Goal: Task Accomplishment & Management: Contribute content

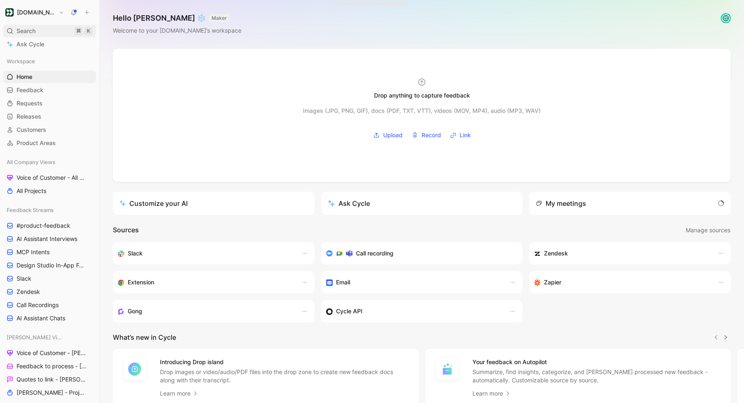
click at [24, 34] on span "Search" at bounding box center [26, 31] width 19 height 10
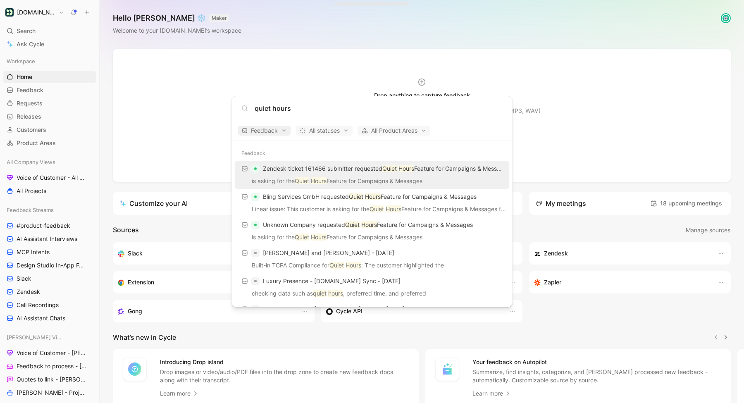
type input "quiet hours"
click at [263, 133] on span "Feedback" at bounding box center [264, 131] width 45 height 10
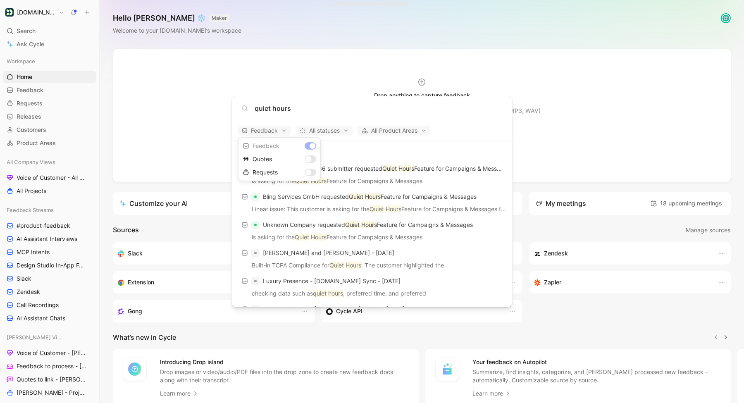
click at [310, 149] on div "Dismiss popup Feedback Quotes Requests" at bounding box center [279, 159] width 83 height 44
click at [309, 145] on div "Dismiss popup Feedback Quotes Requests" at bounding box center [279, 159] width 83 height 44
click at [309, 175] on div "Requests" at bounding box center [279, 172] width 79 height 13
click at [309, 148] on div "Feedback" at bounding box center [279, 145] width 79 height 13
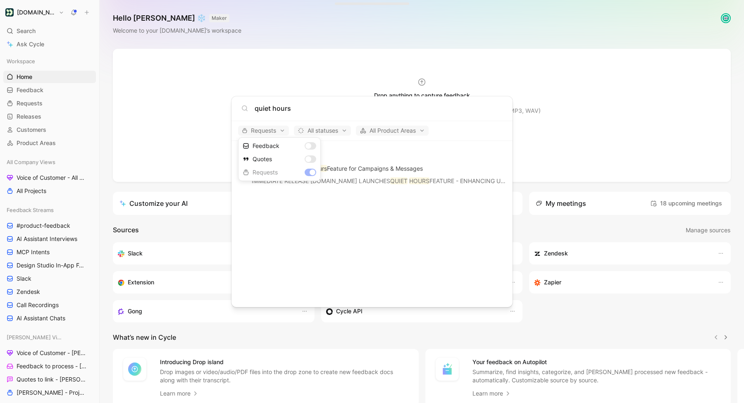
click at [294, 112] on div at bounding box center [372, 201] width 744 height 403
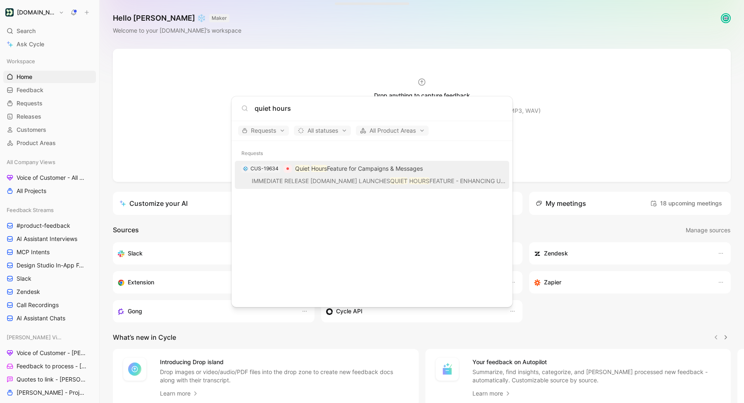
click at [295, 110] on input "quiet hours" at bounding box center [379, 108] width 248 height 10
click at [310, 176] on p "IMMEDIATE RELEASE CUSTOMER.IO LAUNCHES QUIET HOURS FEATURE - ENHANCING USER ENG…" at bounding box center [371, 182] width 269 height 12
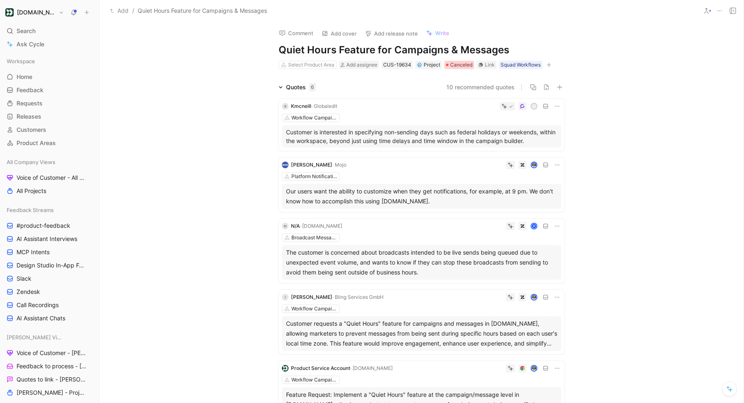
click at [451, 61] on span "Canceled" at bounding box center [461, 65] width 22 height 8
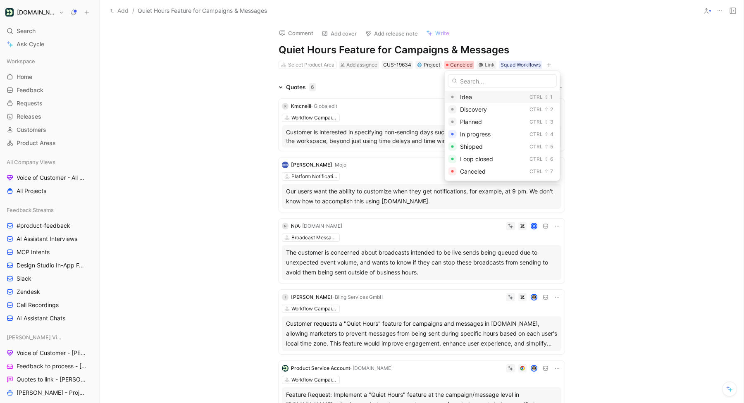
click at [471, 96] on span "Idea" at bounding box center [466, 96] width 12 height 7
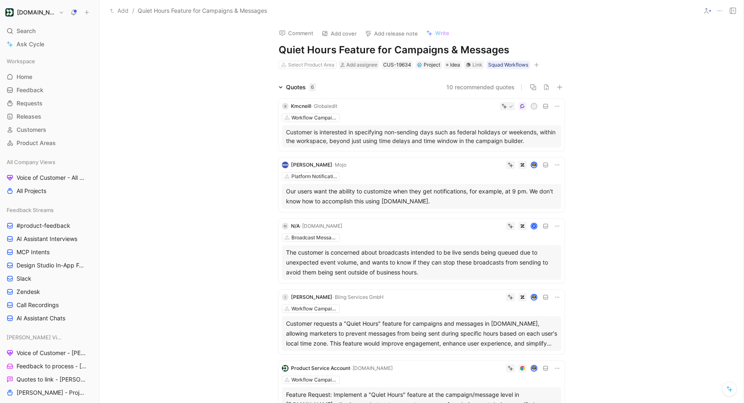
click at [731, 10] on use at bounding box center [733, 11] width 6 height 6
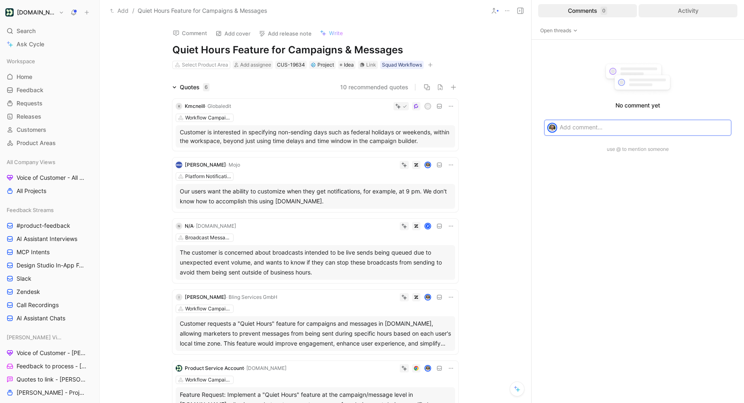
click at [674, 15] on div "Activity" at bounding box center [688, 10] width 99 height 13
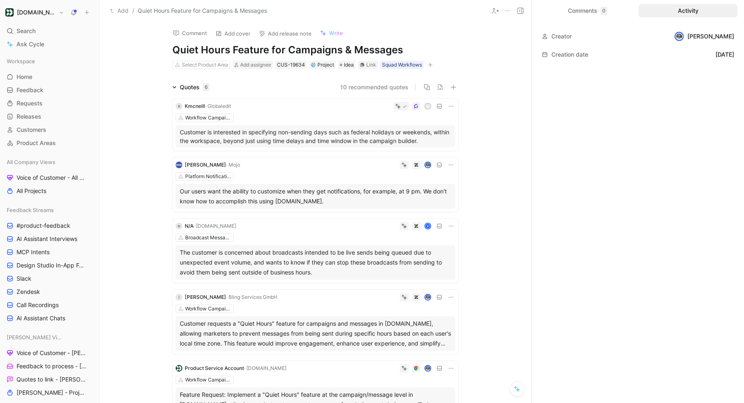
click at [595, 17] on div "Comments 0 Activity" at bounding box center [638, 10] width 212 height 21
click at [587, 12] on div "Comments 0" at bounding box center [587, 10] width 99 height 13
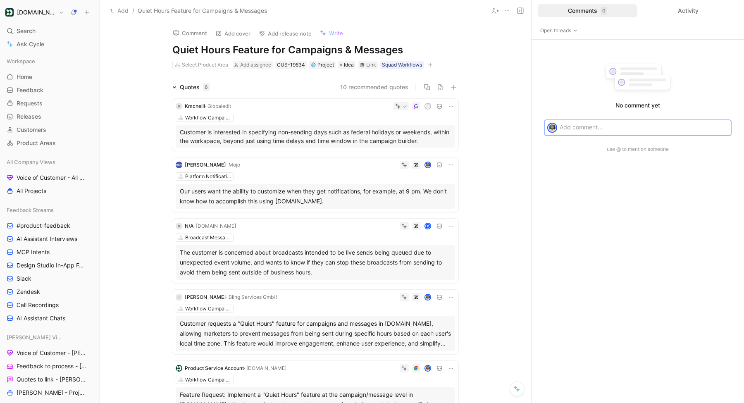
click at [522, 13] on use at bounding box center [520, 11] width 6 height 6
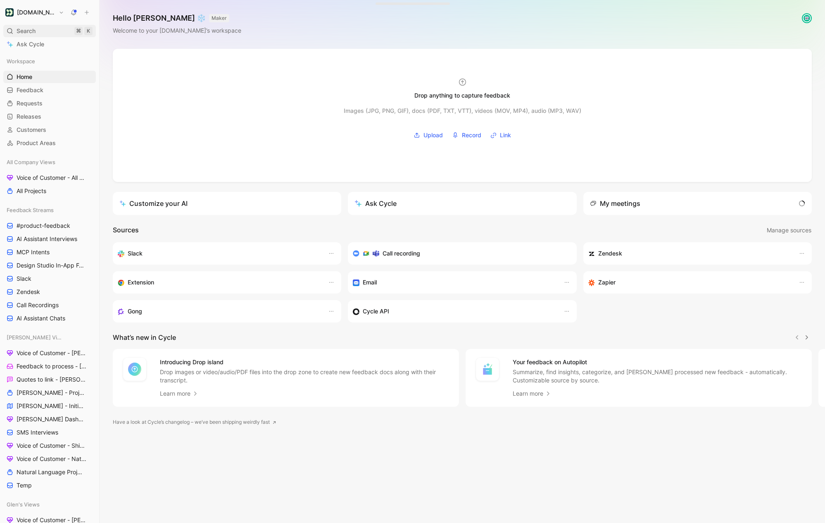
click at [37, 29] on div "Search ⌘ K" at bounding box center [49, 31] width 93 height 12
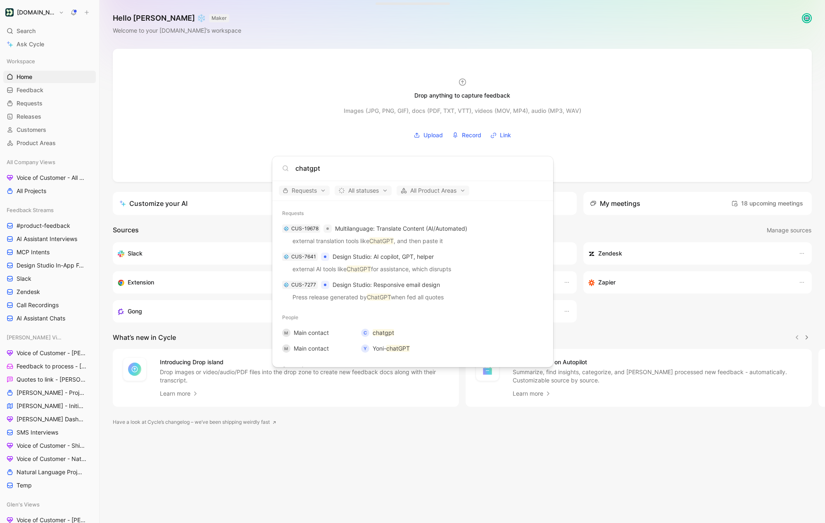
type input "chatgpt"
click at [88, 26] on body "[DOMAIN_NAME] Search ⌘ K Ask Cycle Workspace Home G then H Feedback G then F Re…" at bounding box center [412, 261] width 825 height 523
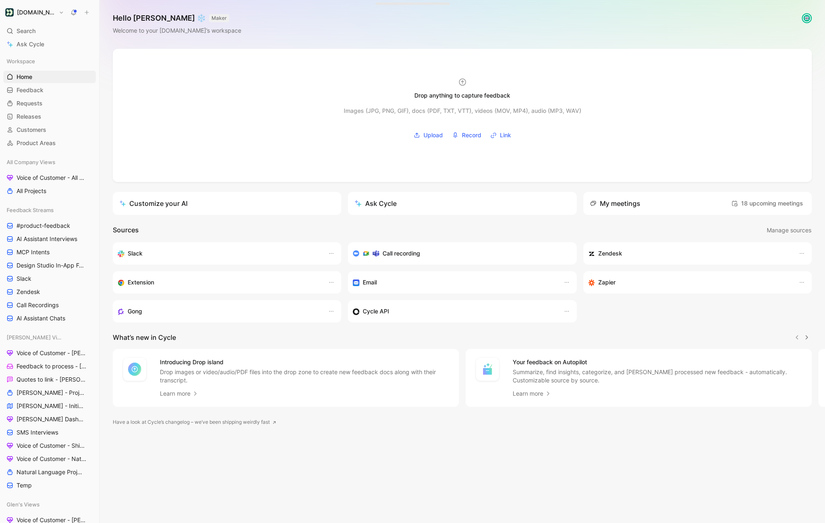
click at [88, 11] on icon at bounding box center [87, 13] width 6 height 6
click at [118, 27] on button "New request r" at bounding box center [142, 30] width 88 height 14
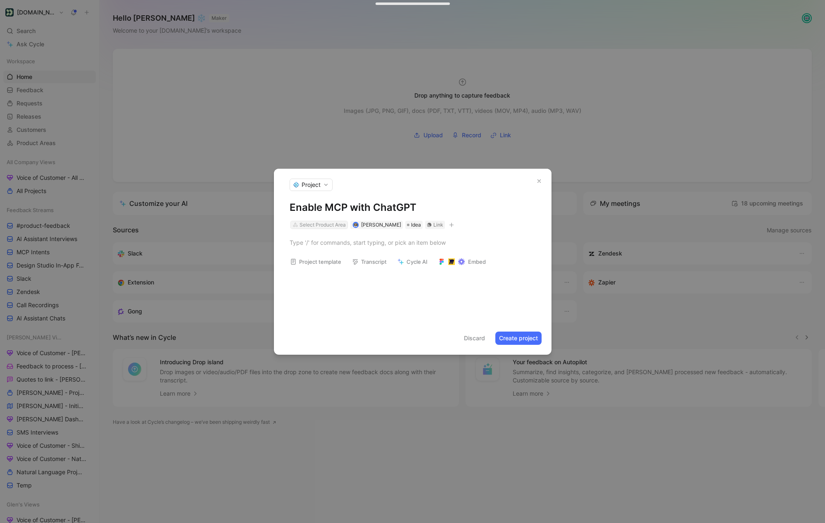
click at [323, 223] on div "Select Product Area" at bounding box center [323, 225] width 46 height 8
type input "mcp"
click at [331, 257] on span "Connection Server" at bounding box center [332, 255] width 50 height 7
click at [373, 244] on div at bounding box center [413, 242] width 246 height 9
click at [514, 337] on button "Create project" at bounding box center [519, 337] width 46 height 13
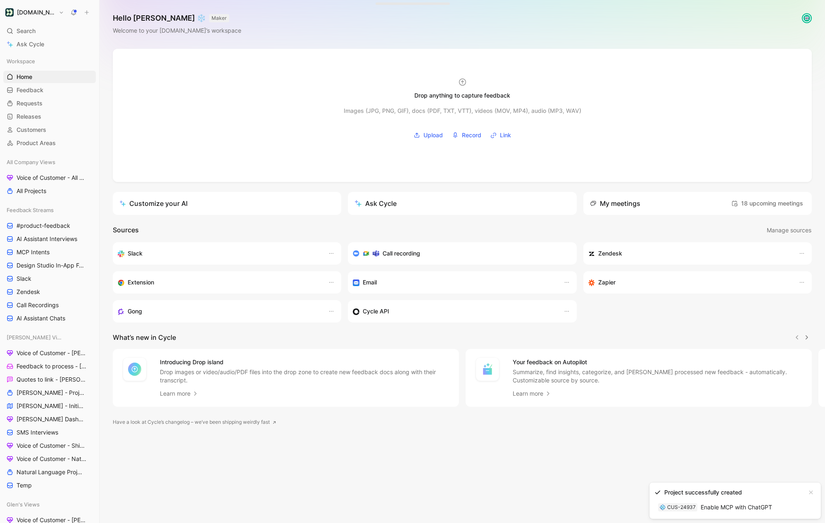
click at [706, 505] on link "CUS-24937 Enable MCP with ChatGPT" at bounding box center [716, 507] width 122 height 13
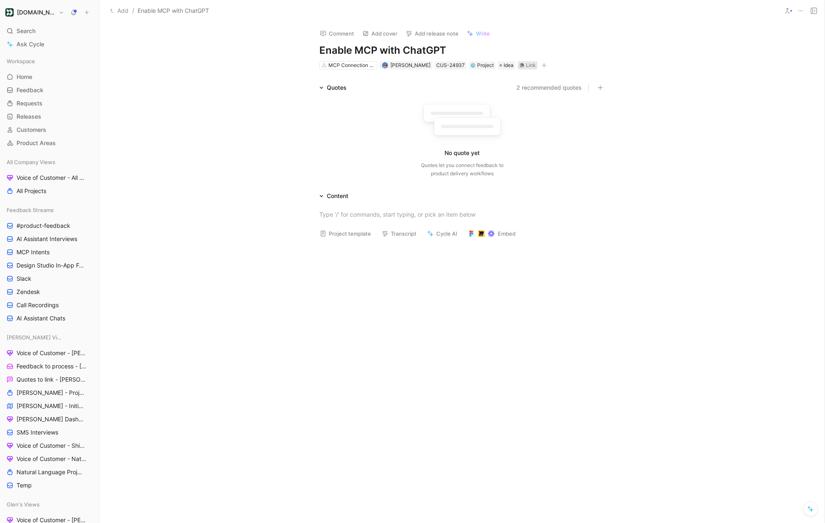
click at [526, 67] on div "Link" at bounding box center [531, 65] width 10 height 8
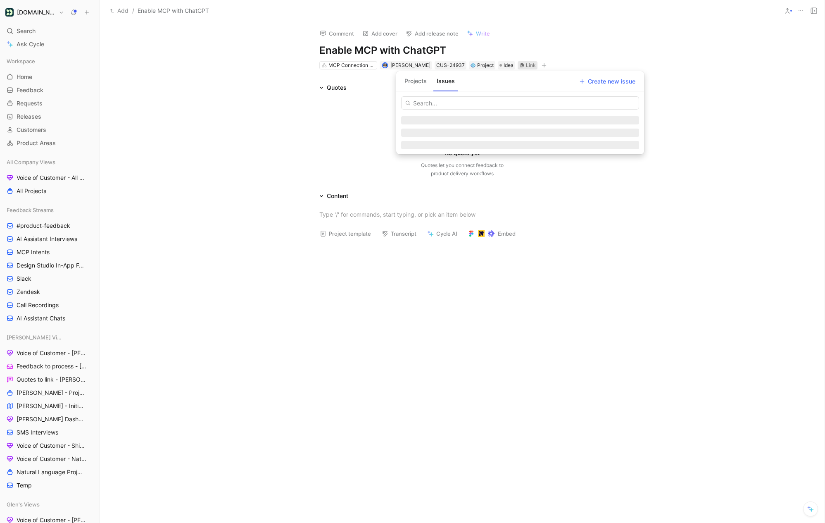
click at [421, 83] on button "Projects" at bounding box center [415, 80] width 29 height 13
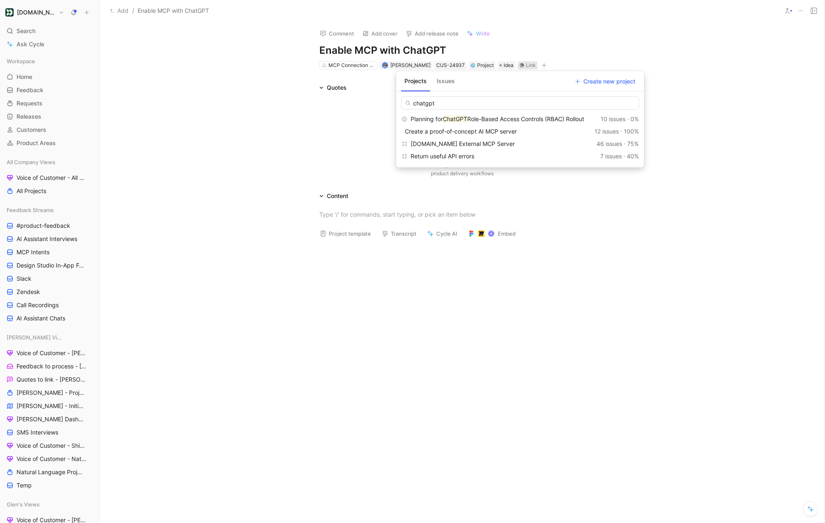
click at [451, 86] on button "Issues" at bounding box center [446, 80] width 25 height 13
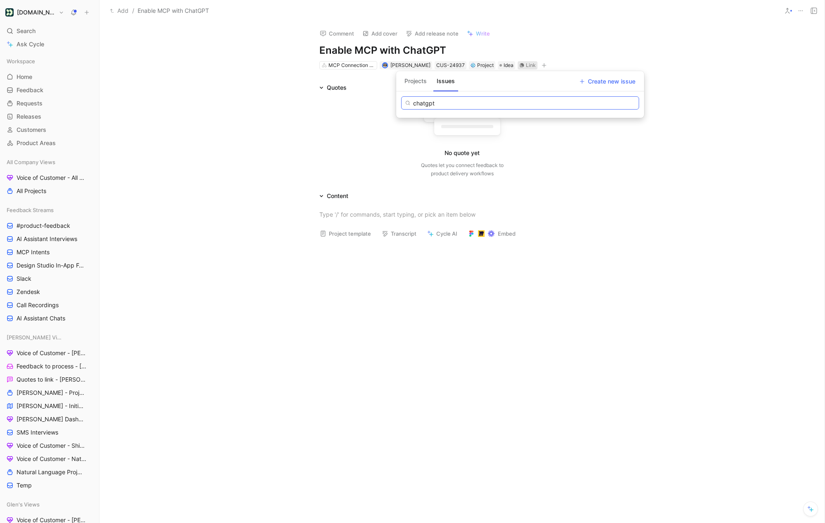
click at [457, 104] on input "chatgpt" at bounding box center [520, 102] width 238 height 13
type input "chatgpt"
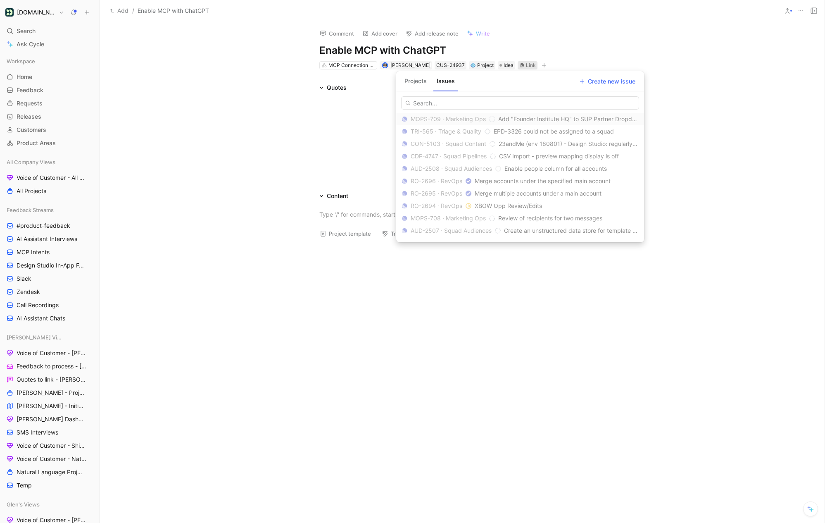
click at [423, 82] on button "Projects" at bounding box center [415, 80] width 29 height 13
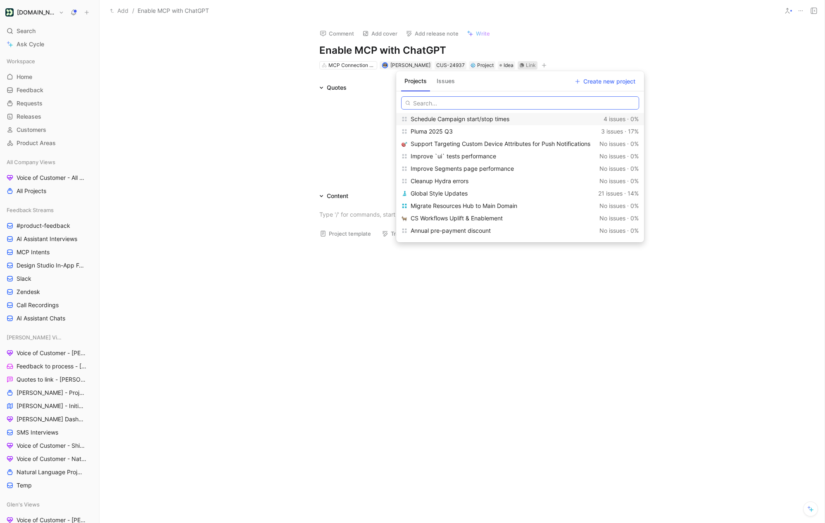
paste input "chatgpt"
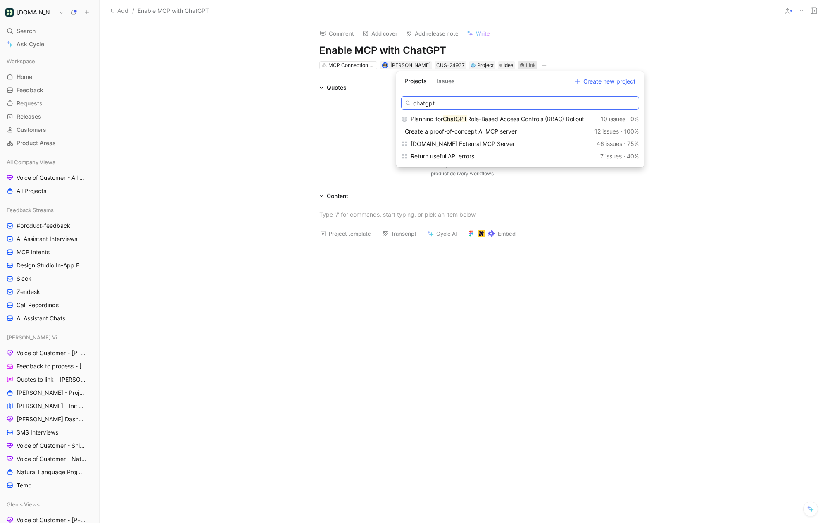
click at [437, 104] on input "chatgpt" at bounding box center [520, 102] width 238 height 13
type input "chatgpt"
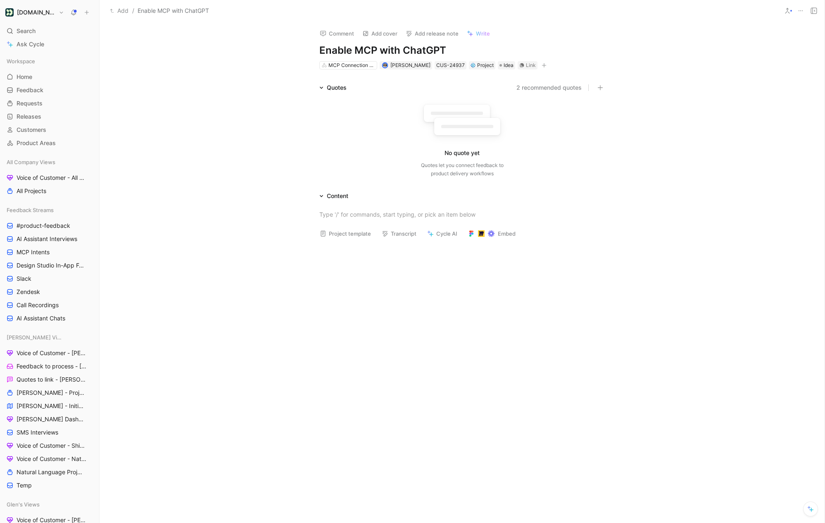
click at [376, 52] on h1 "Enable MCP with ChatGPT" at bounding box center [462, 50] width 286 height 13
copy h1 "Enable MCP with ChatGPT"
